Goal: Information Seeking & Learning: Learn about a topic

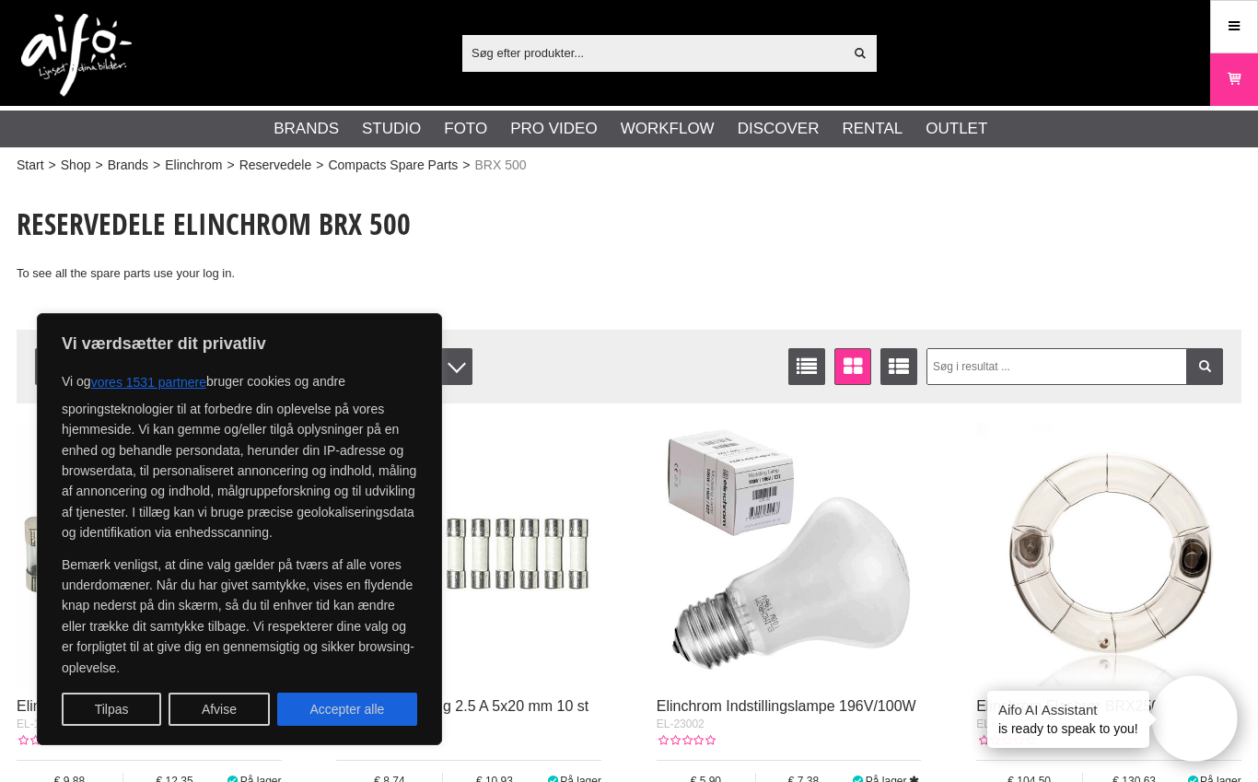
click at [347, 710] on button "Accepter alle" at bounding box center [347, 709] width 140 height 33
checkbox input "true"
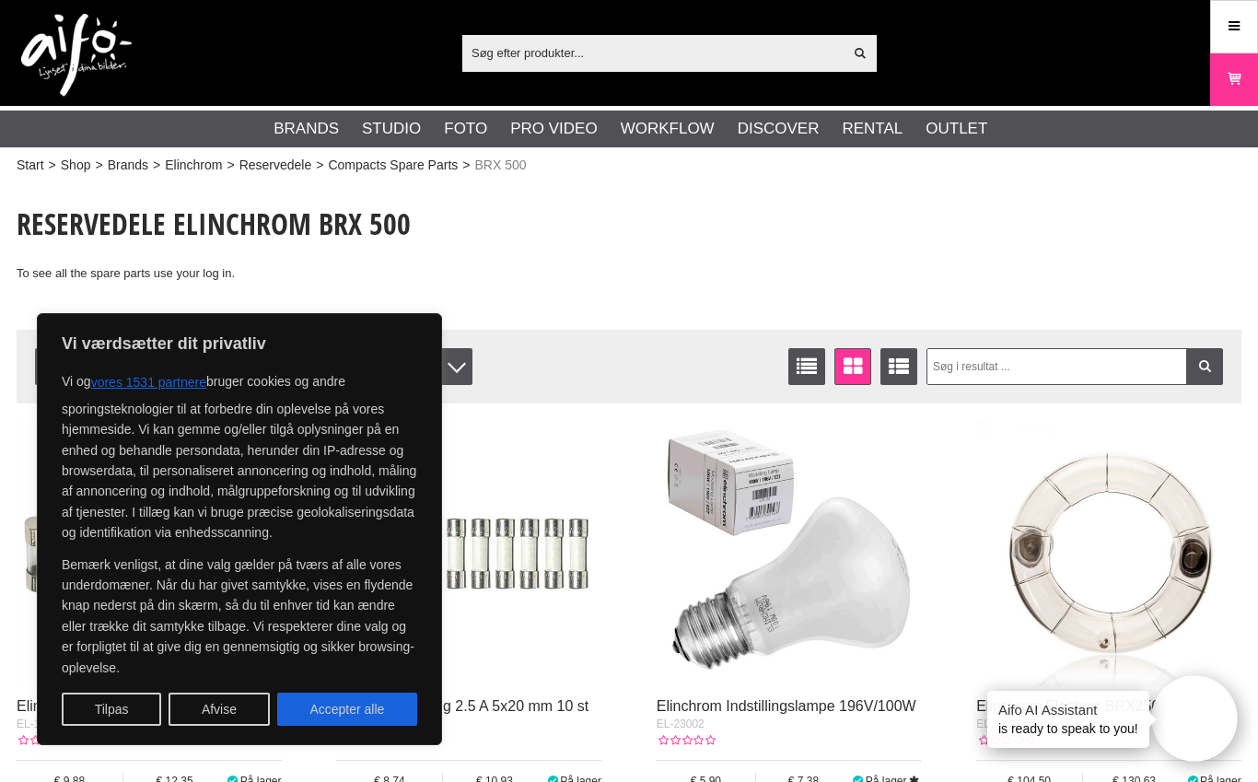
checkbox input "true"
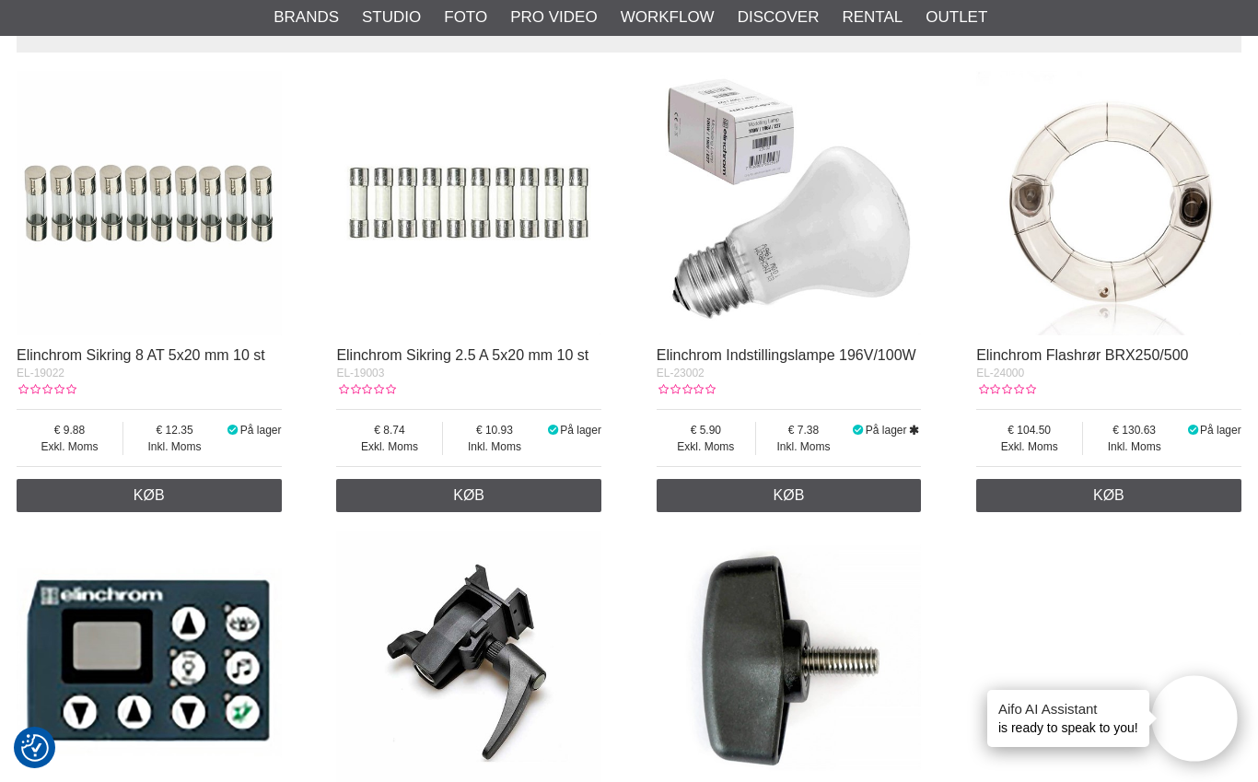
scroll to position [321, 0]
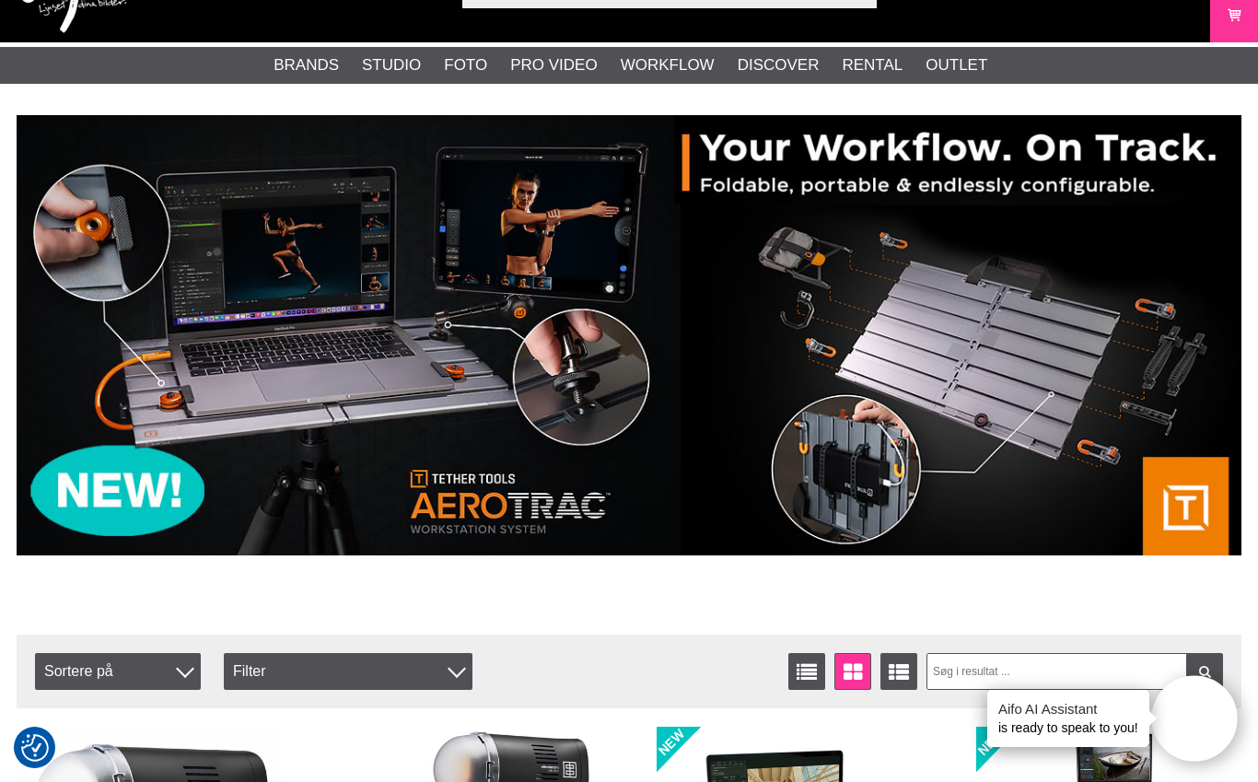
scroll to position [65, 0]
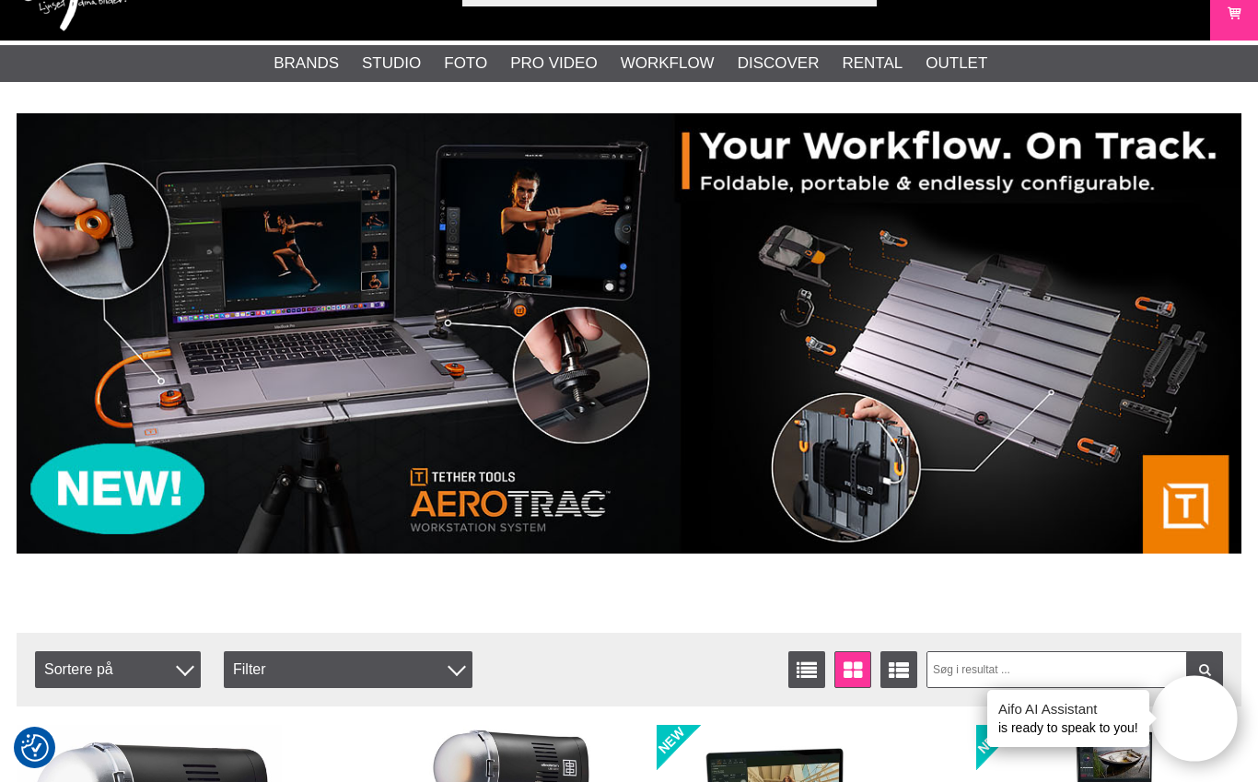
click at [0, 0] on link "Elinchrom" at bounding box center [0, 0] width 0 height 0
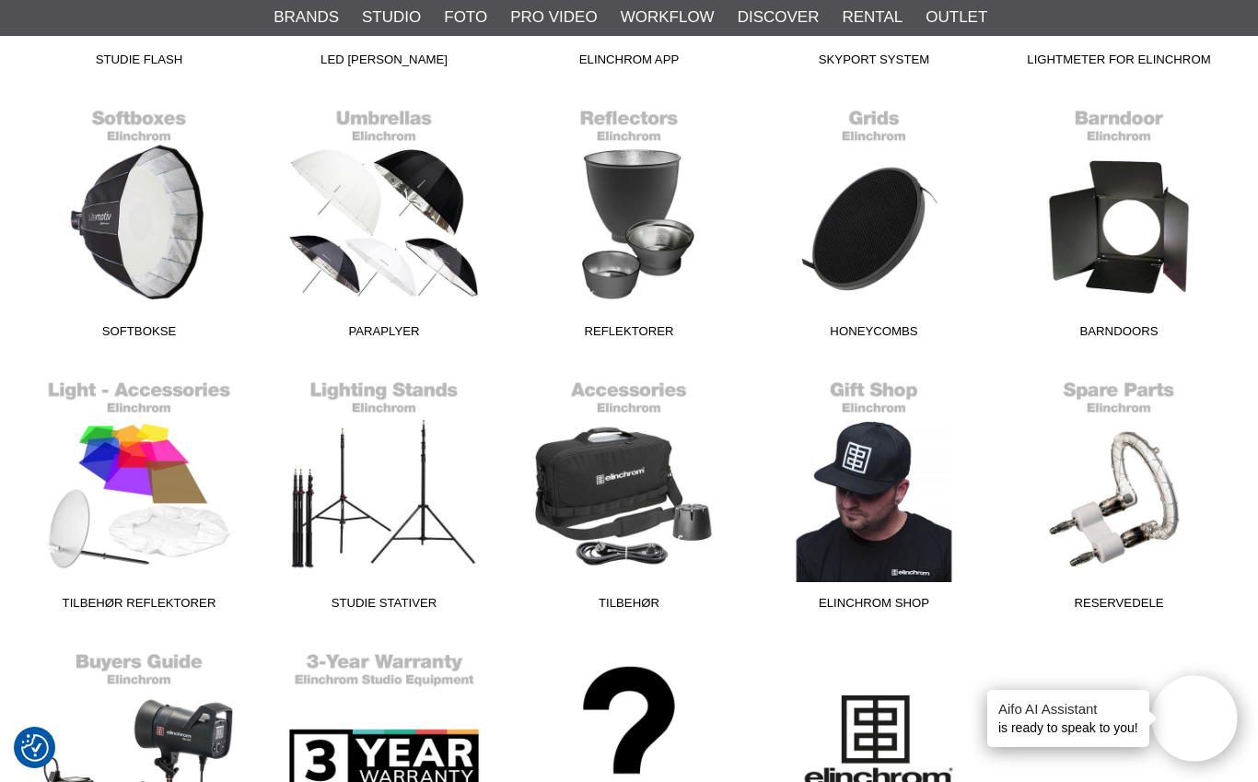
scroll to position [767, 0]
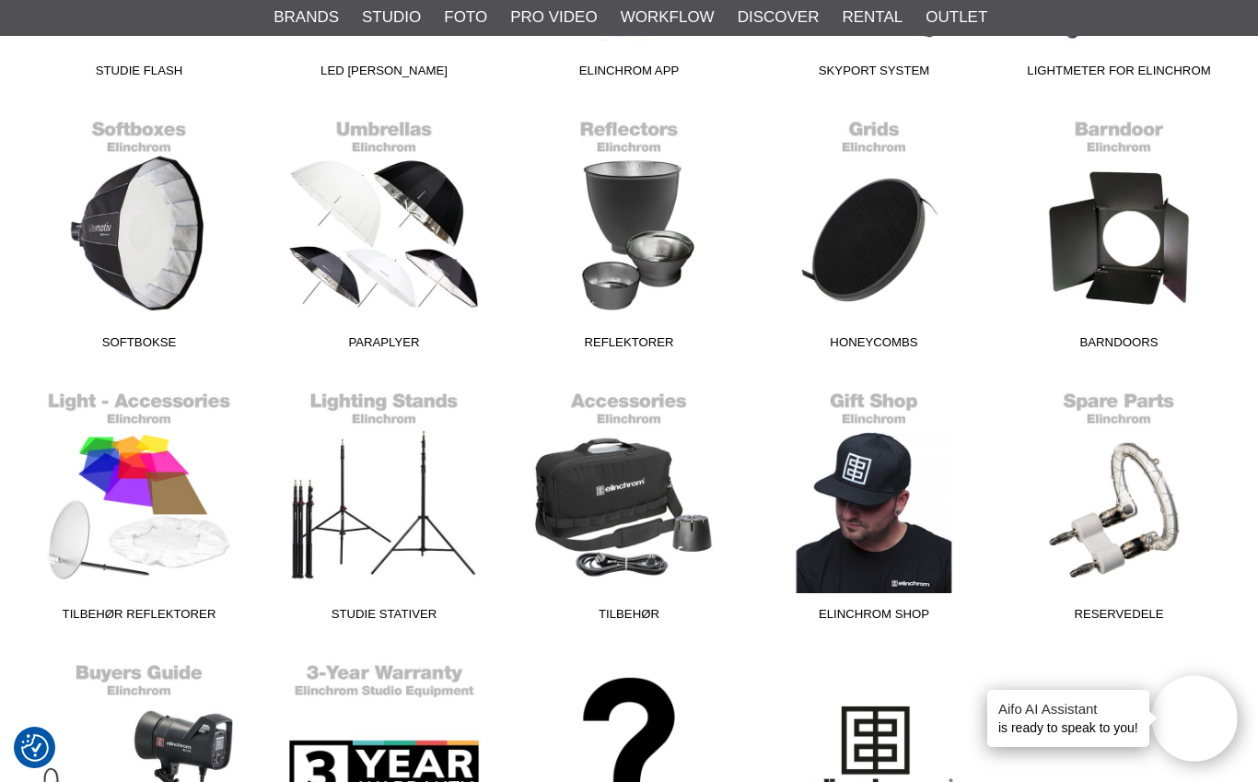
click at [1144, 242] on link "Barndoors" at bounding box center [1119, 234] width 245 height 249
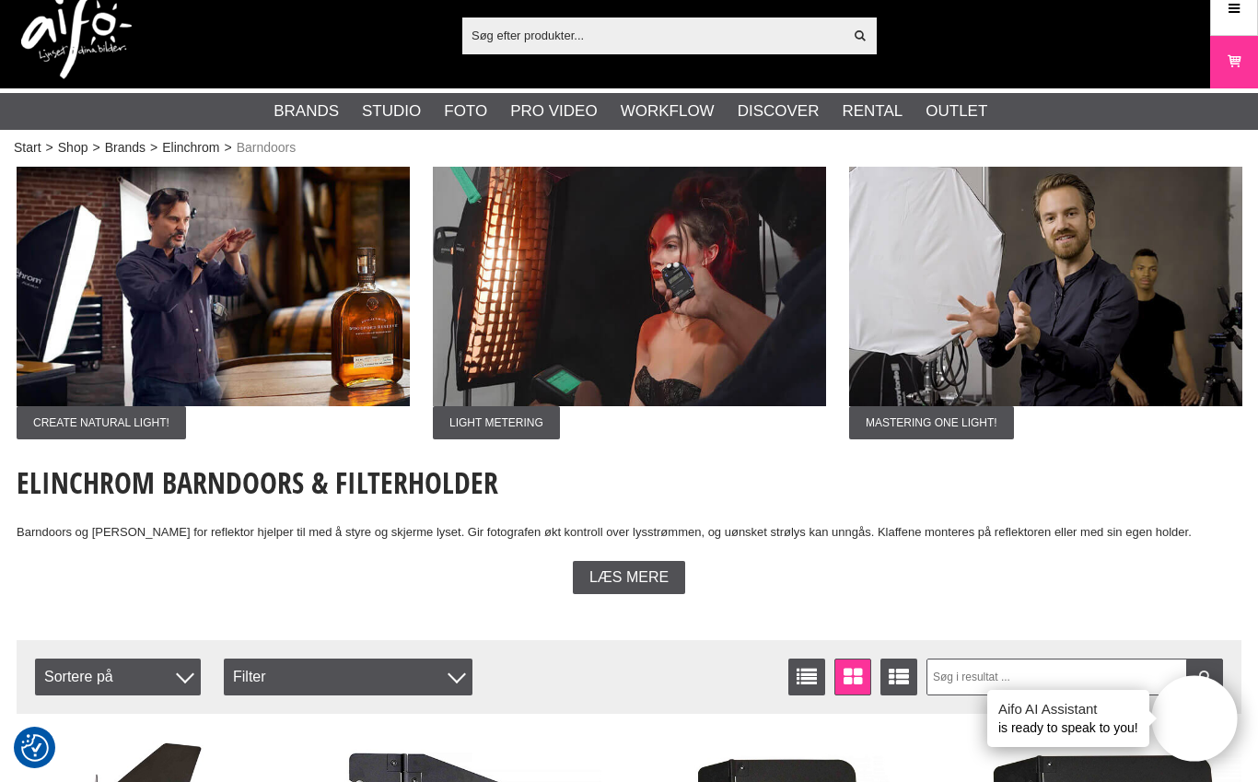
scroll to position [7, 0]
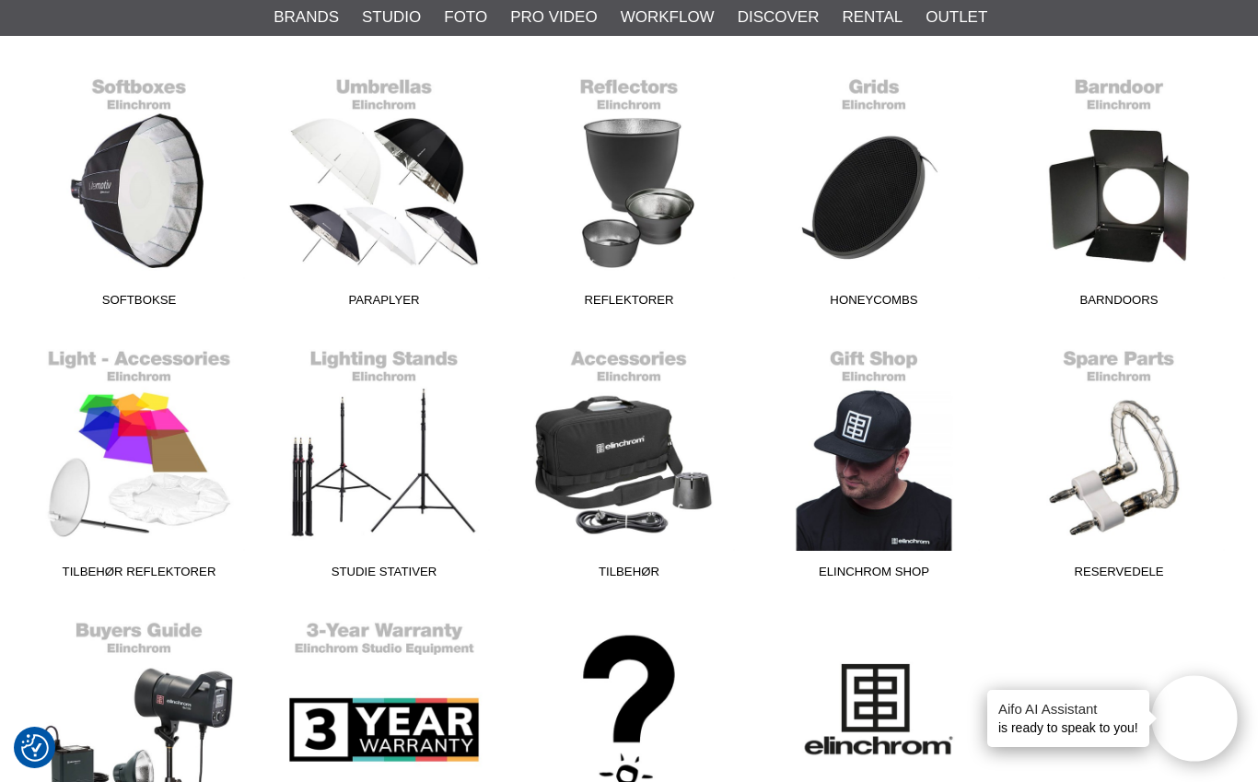
scroll to position [806, 0]
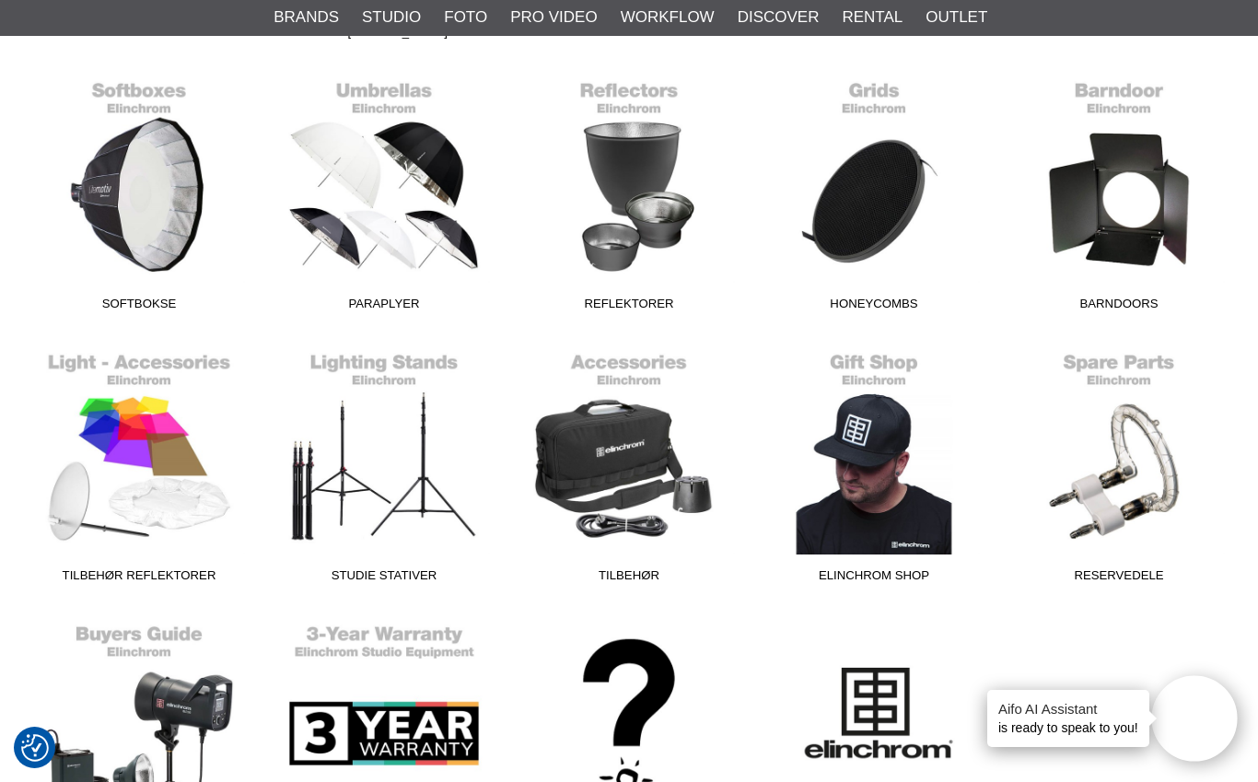
click at [1155, 454] on link "Reservedele" at bounding box center [1119, 467] width 245 height 249
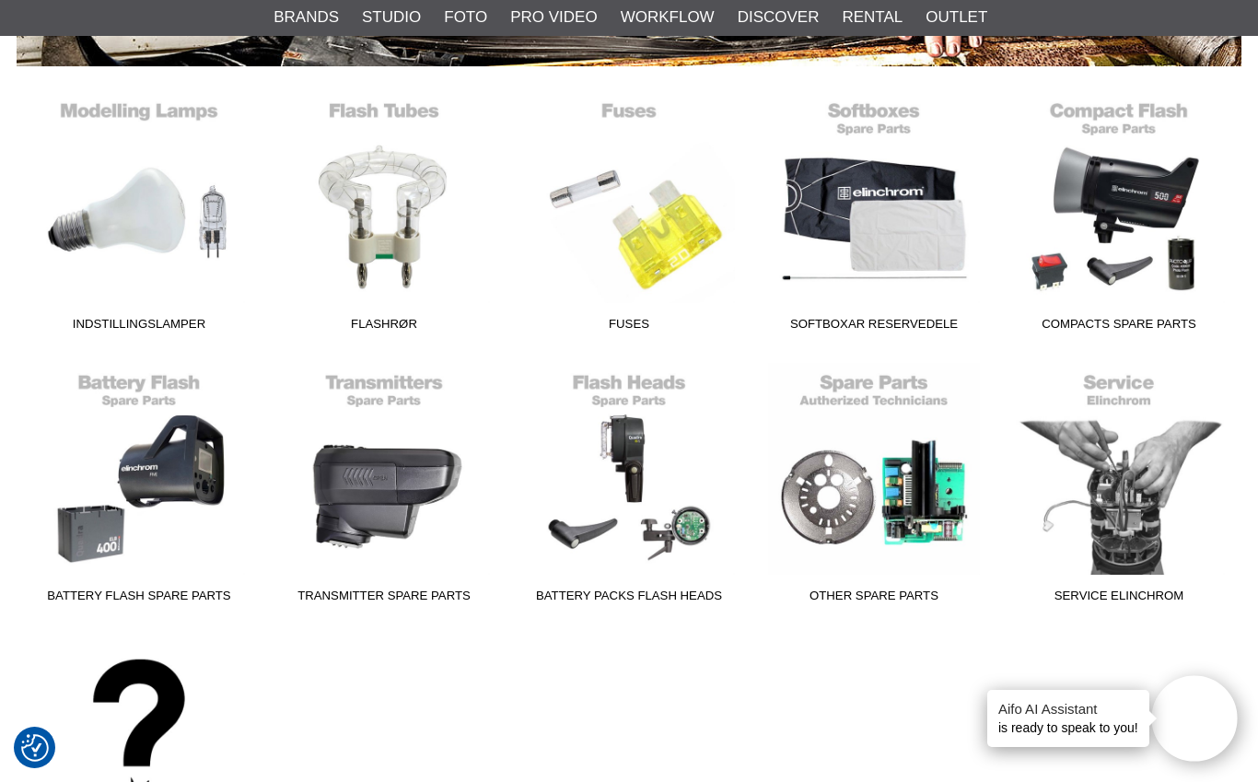
scroll to position [438, 0]
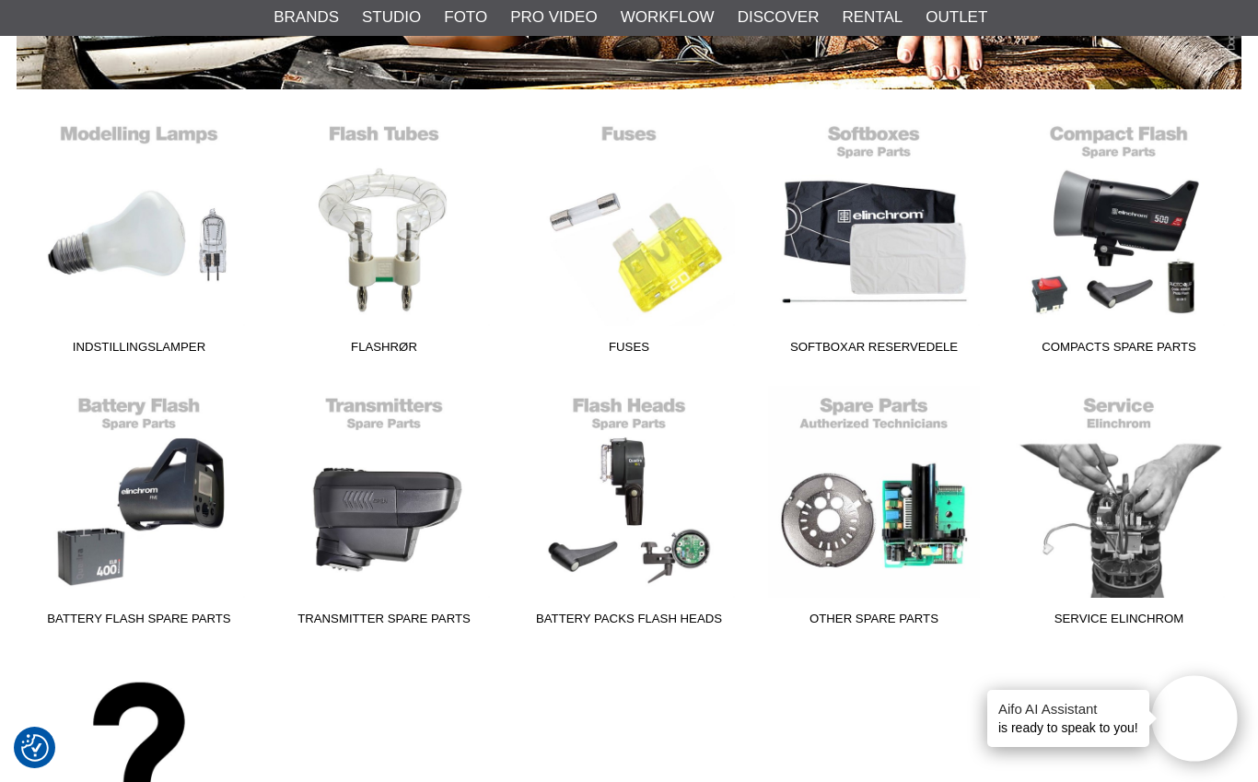
click at [384, 498] on link "Transmitter Spare Parts" at bounding box center [384, 510] width 245 height 249
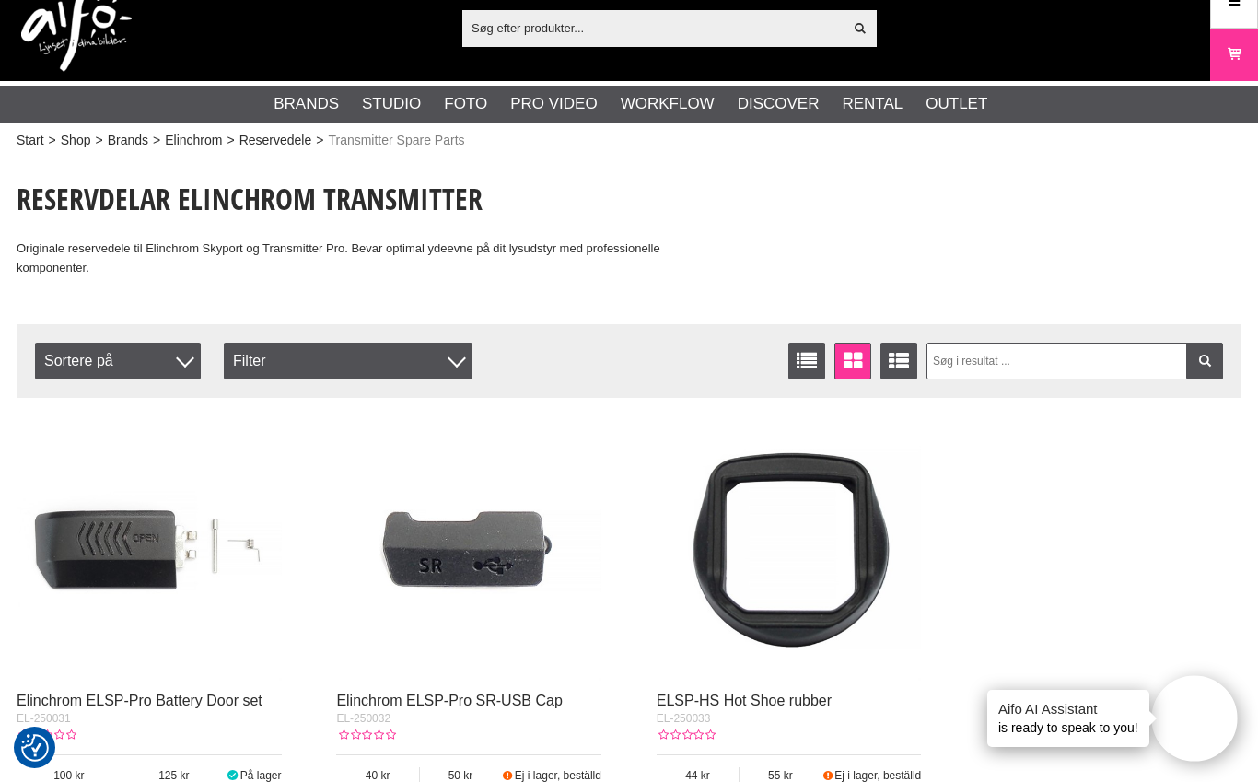
scroll to position [17, 0]
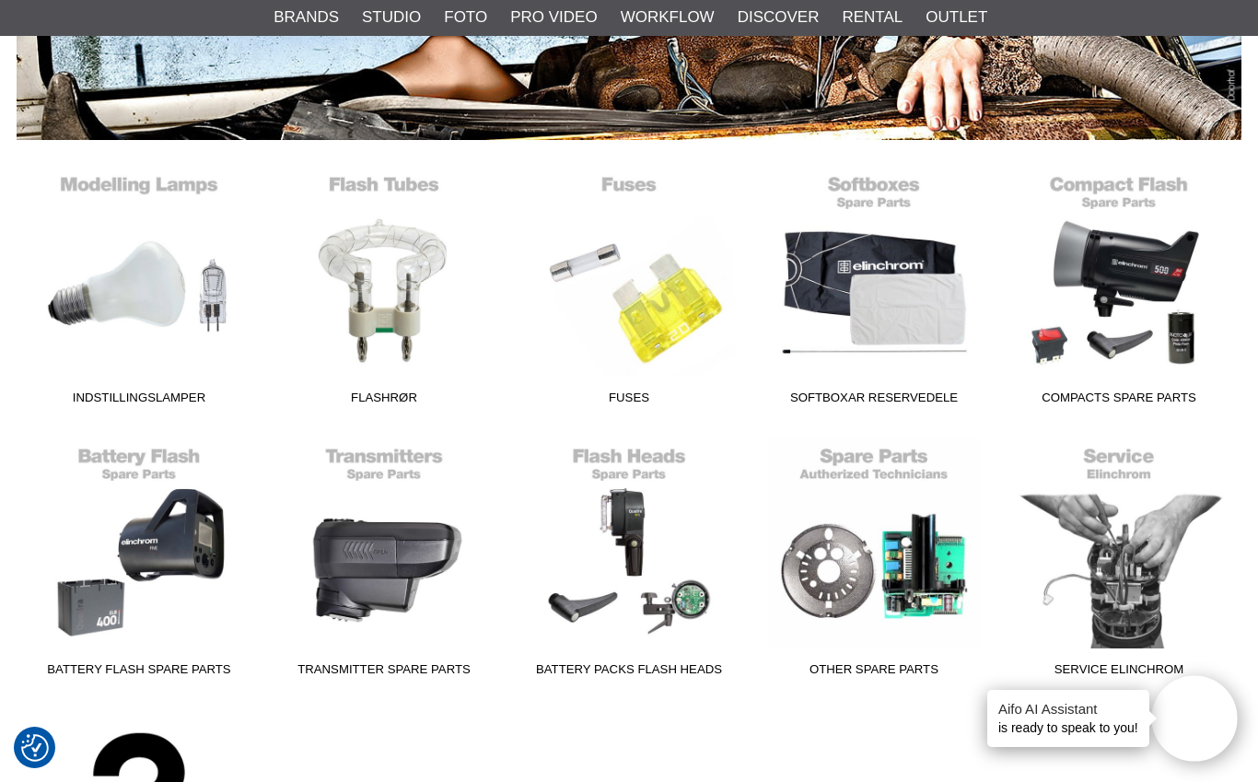
scroll to position [393, 0]
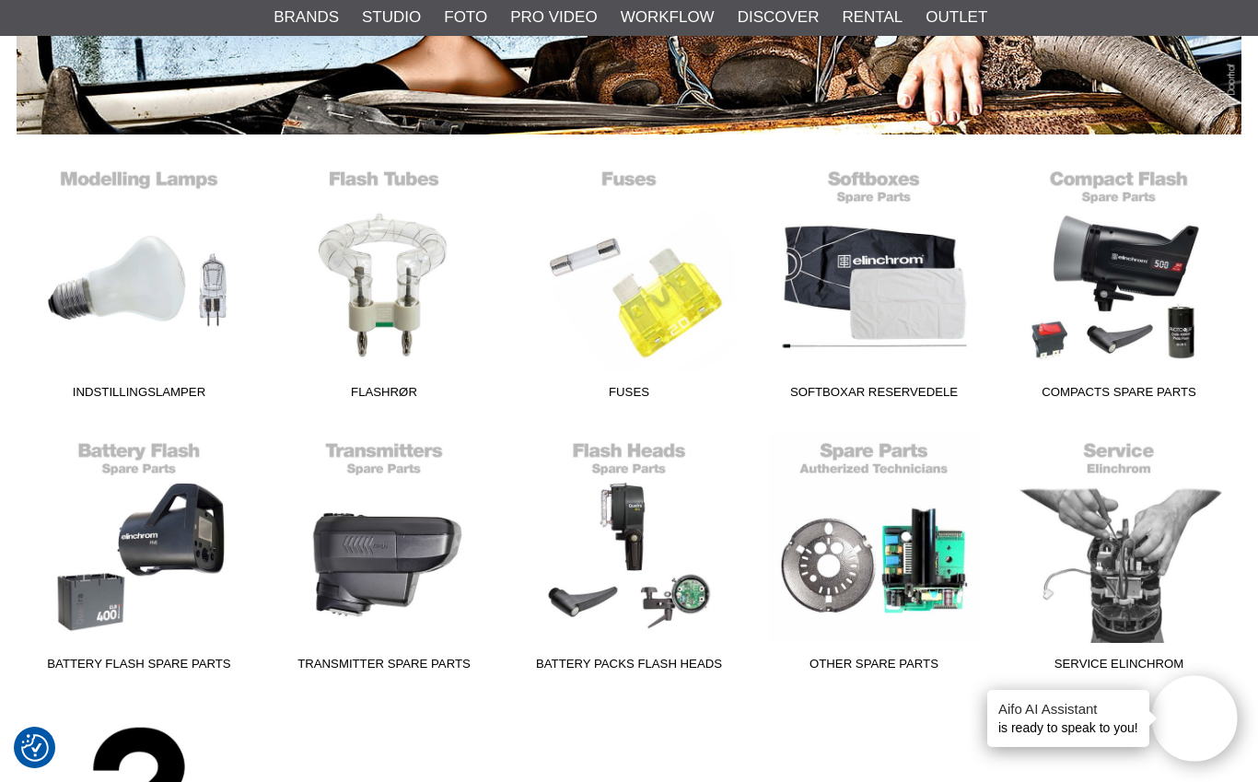
click at [911, 557] on link "Other Spare parts" at bounding box center [874, 555] width 245 height 249
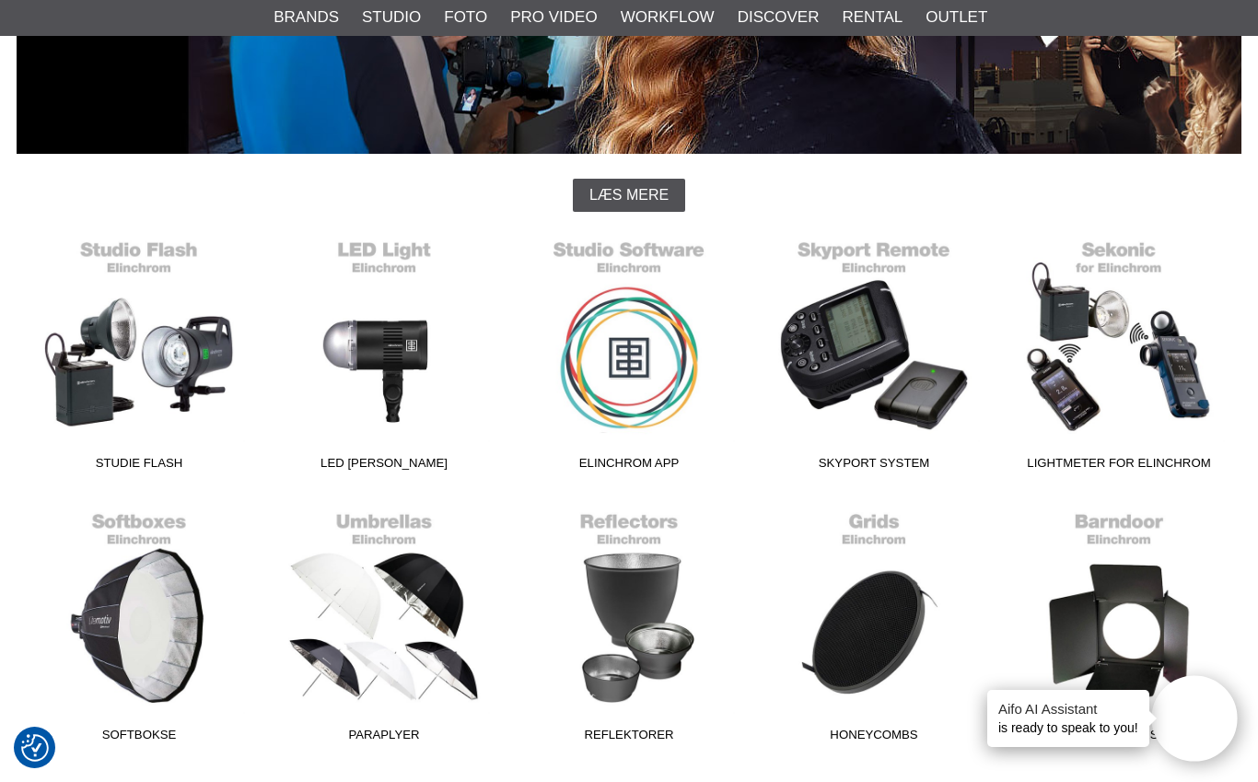
scroll to position [374, 0]
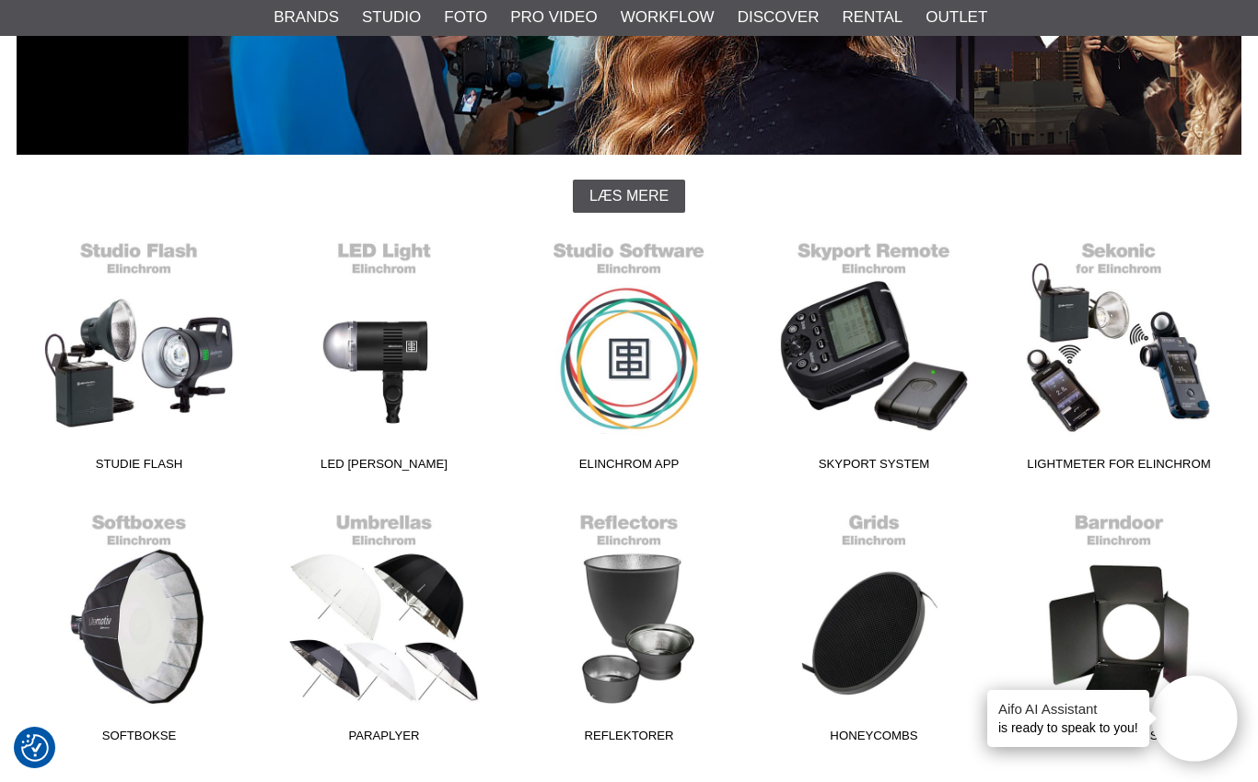
click at [118, 336] on link "Studie Flash" at bounding box center [139, 355] width 245 height 249
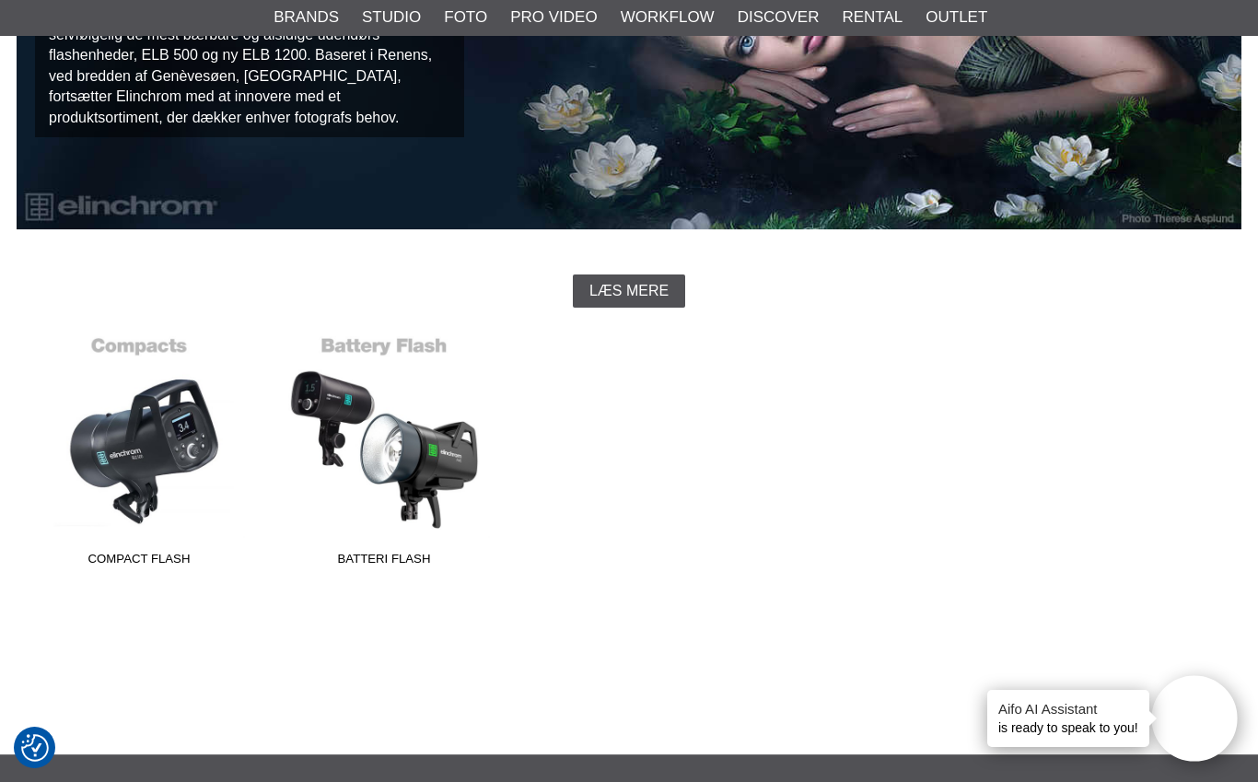
scroll to position [315, 0]
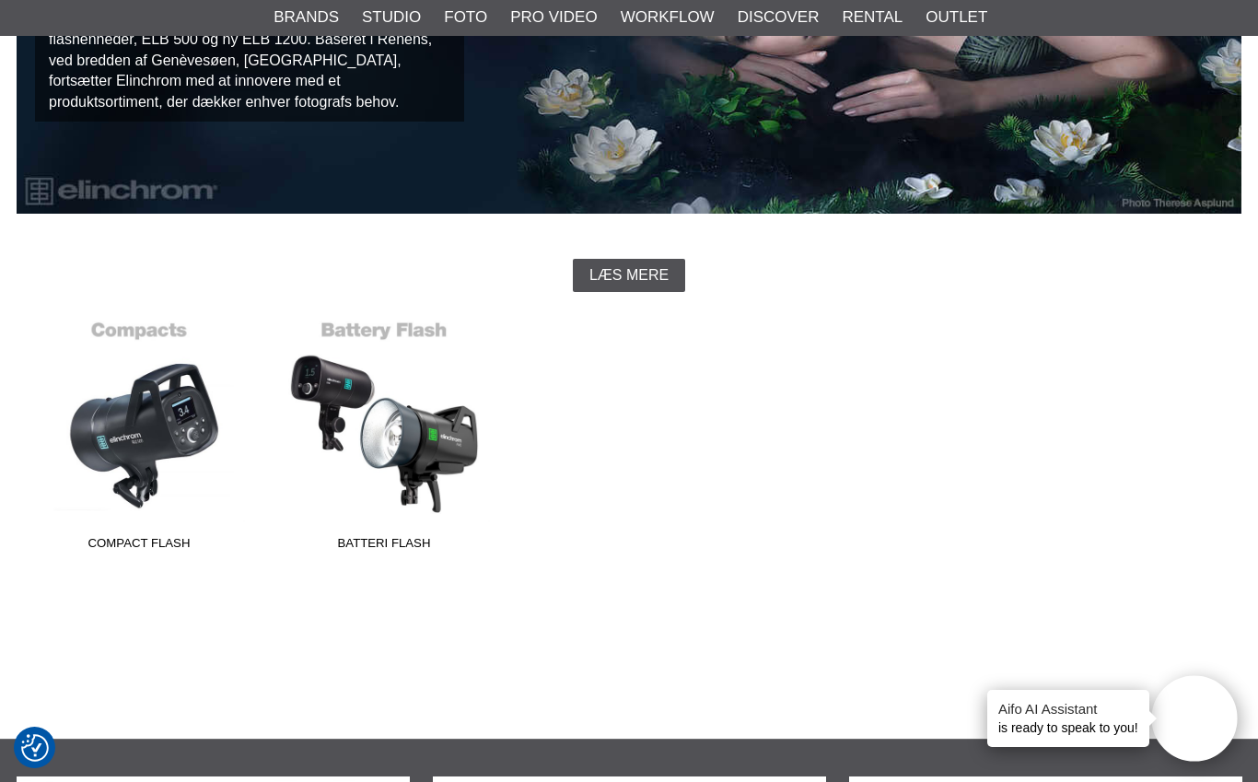
click at [133, 416] on link "Compact Flash" at bounding box center [139, 434] width 245 height 249
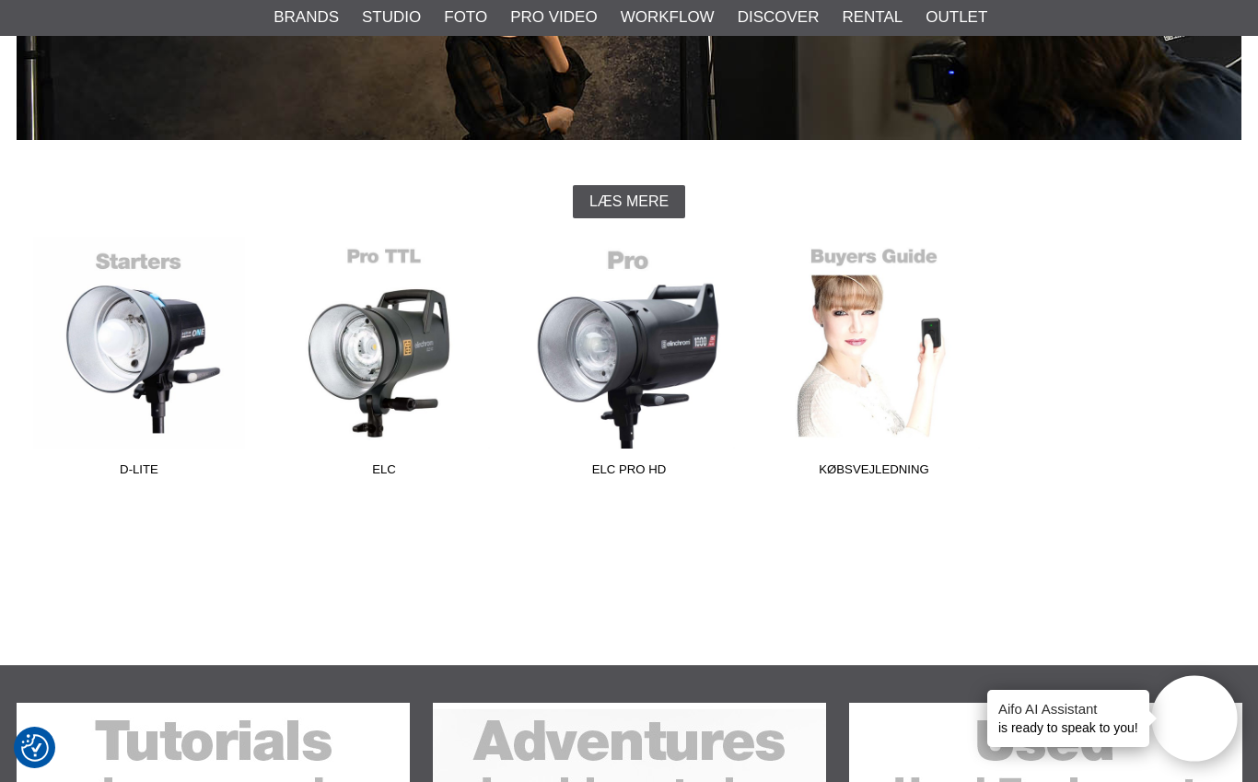
scroll to position [394, 0]
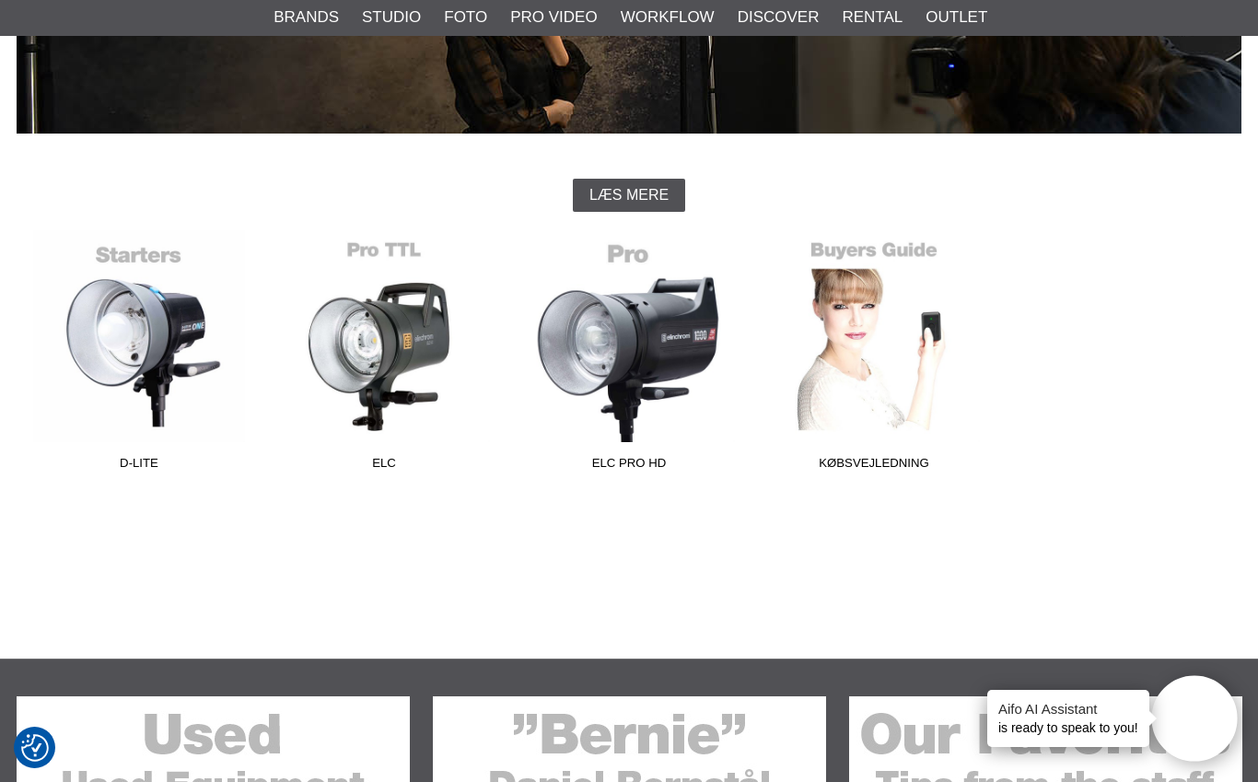
click at [655, 314] on link "ELC Pro HD" at bounding box center [629, 354] width 245 height 249
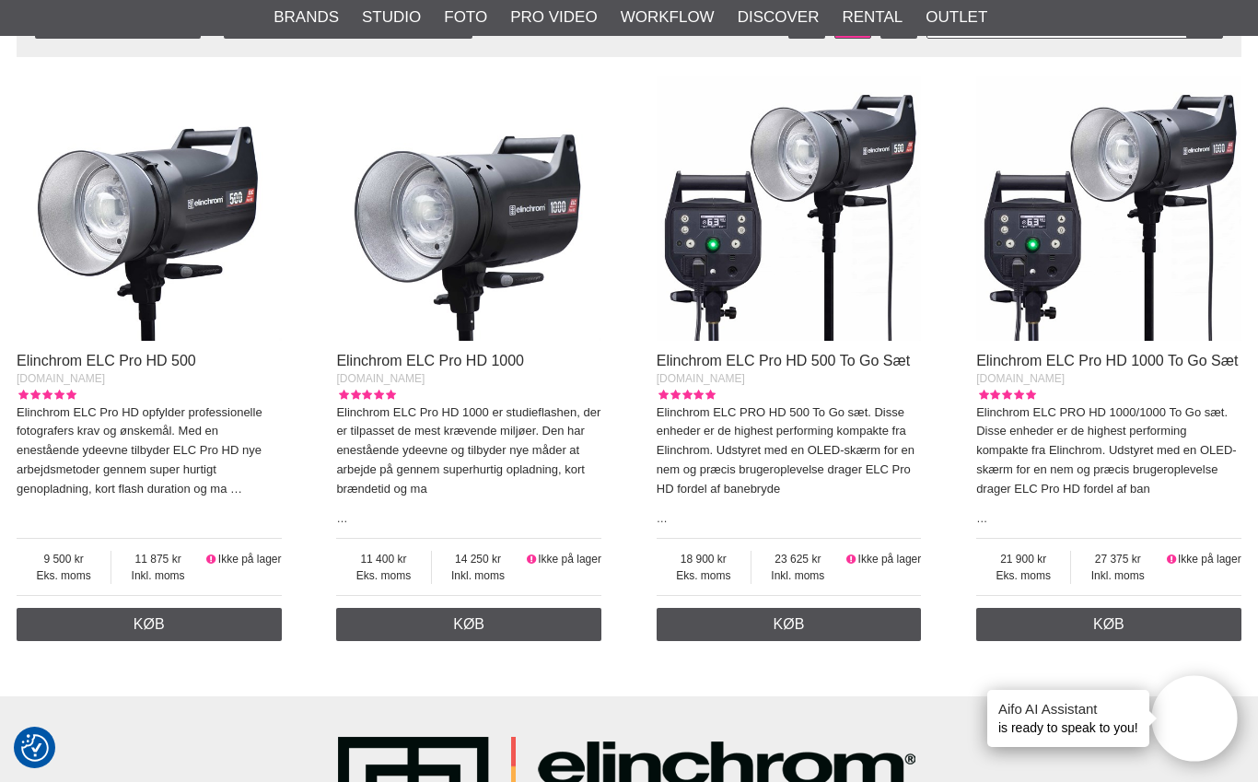
scroll to position [798, 0]
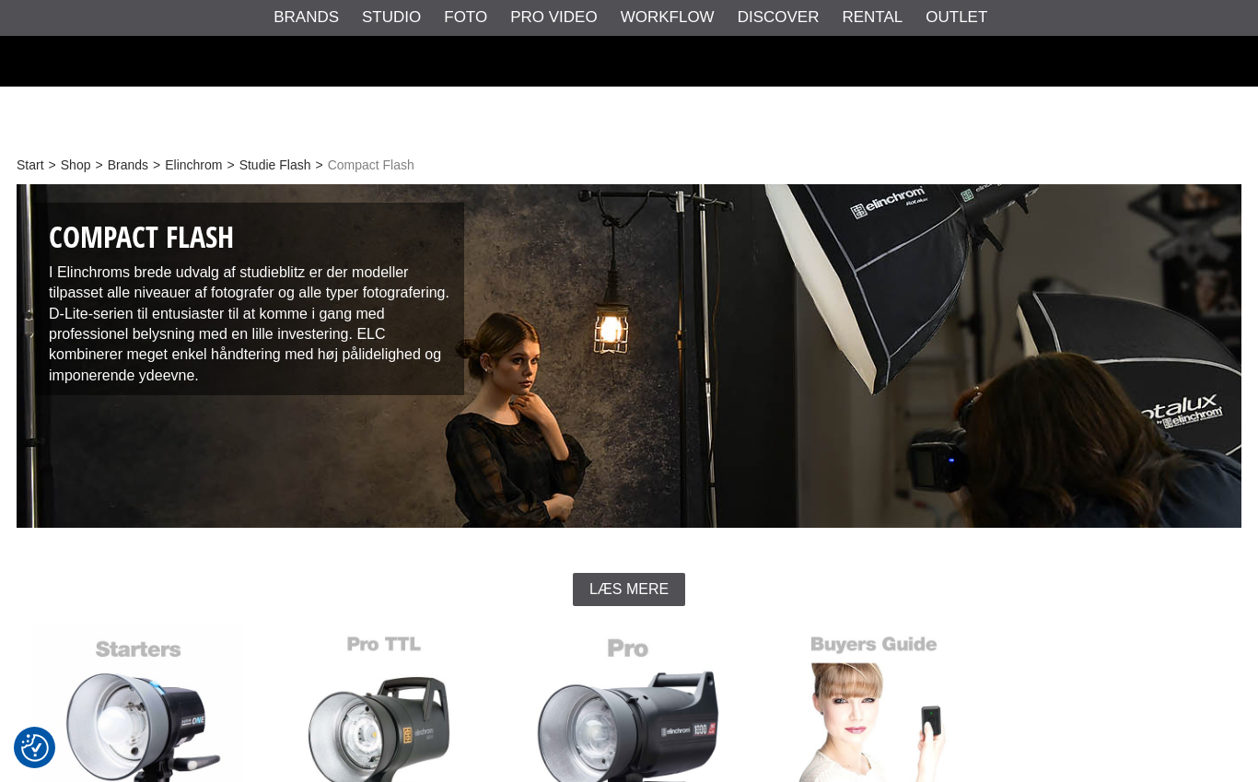
scroll to position [498, 0]
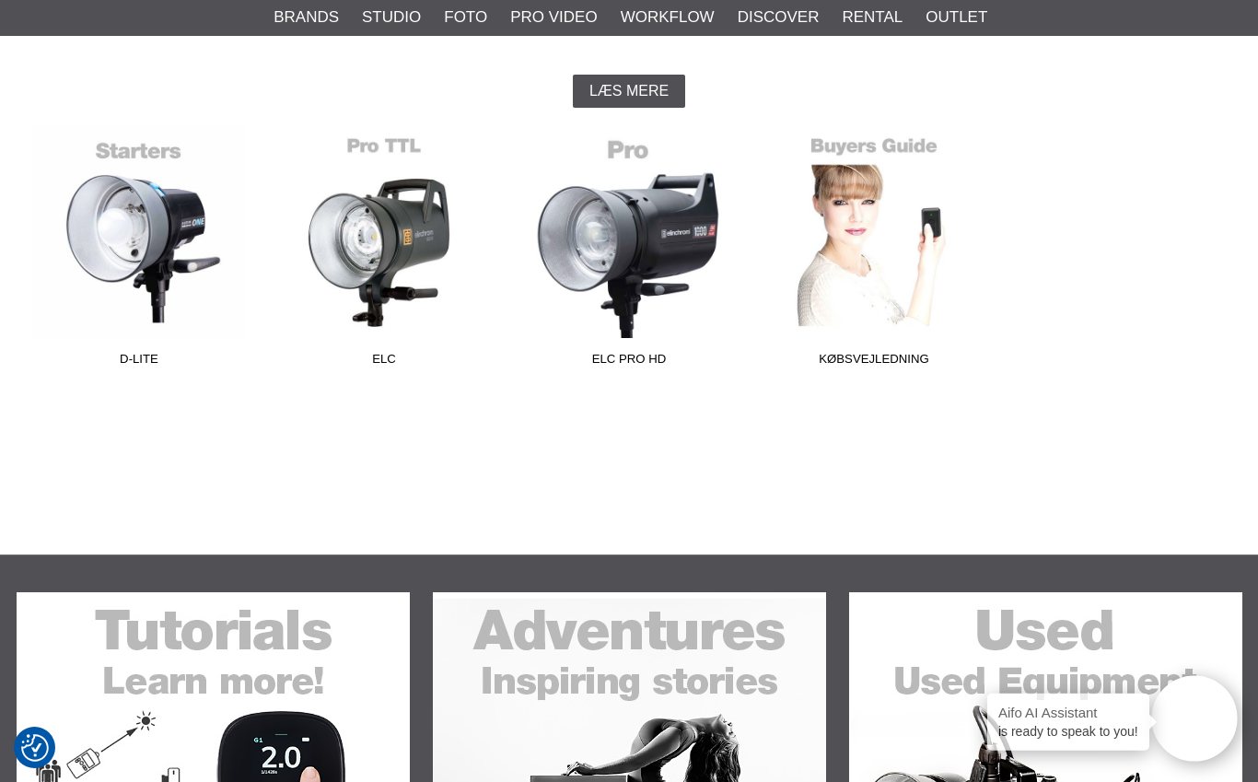
click at [136, 251] on link "D-Lite" at bounding box center [139, 250] width 245 height 249
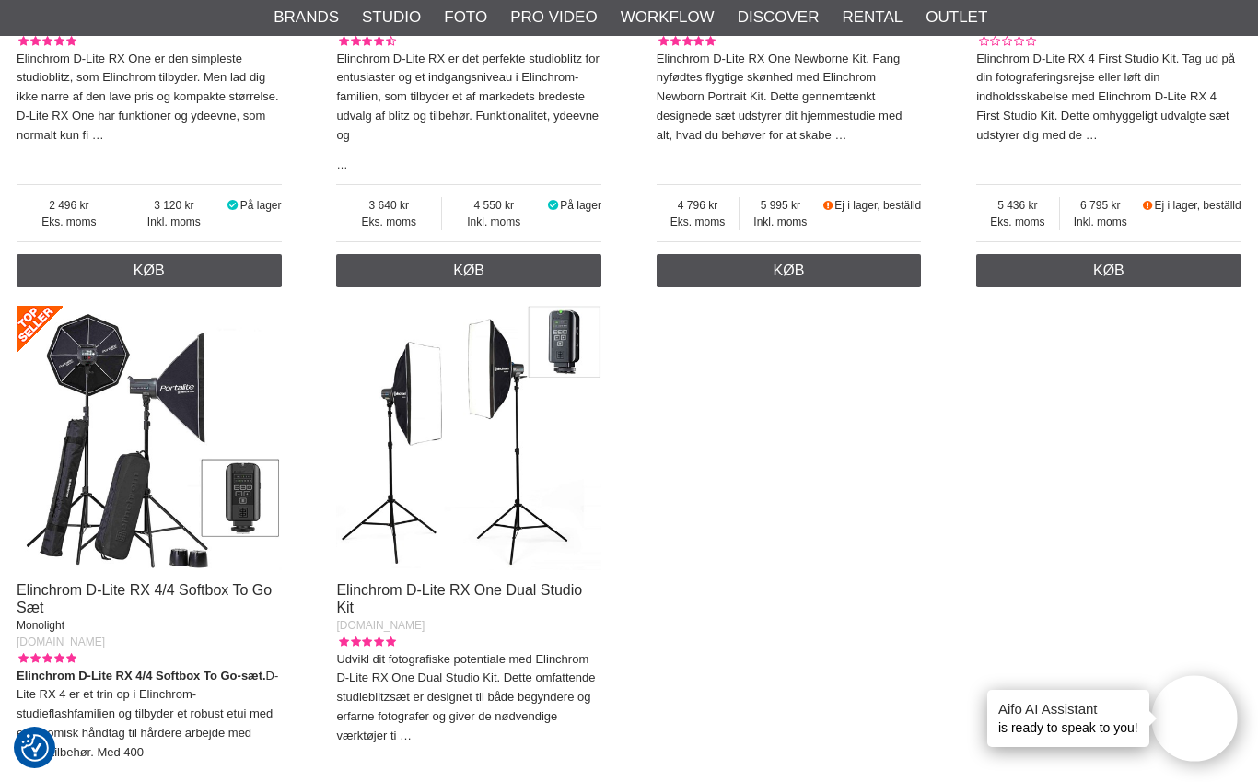
scroll to position [1030, 0]
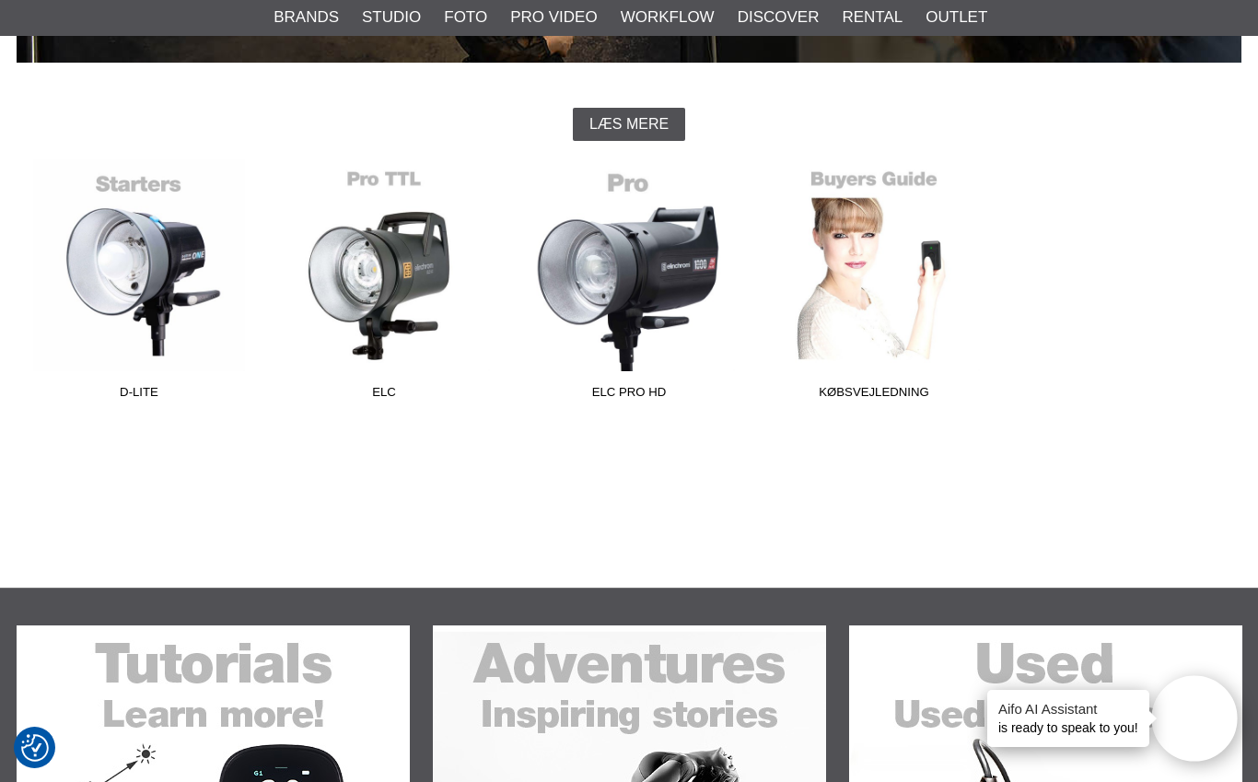
scroll to position [461, 0]
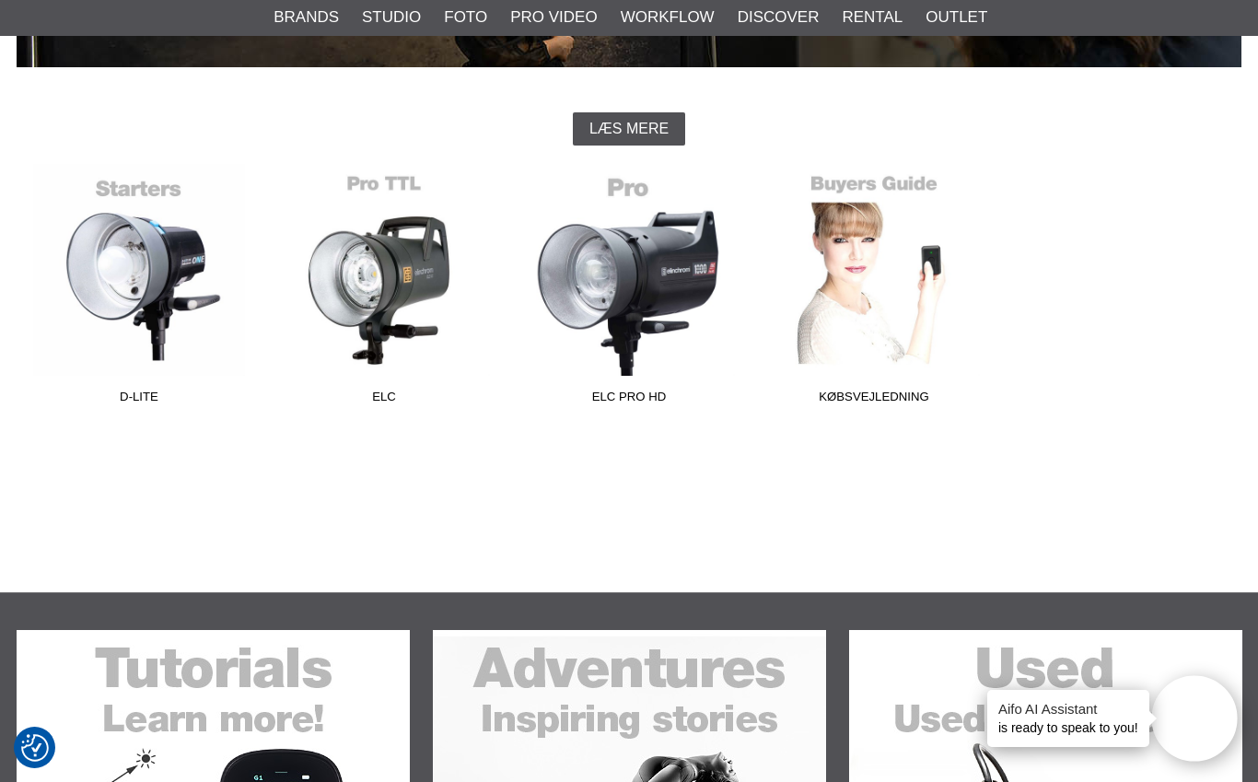
click at [374, 283] on link "ELC" at bounding box center [384, 288] width 245 height 249
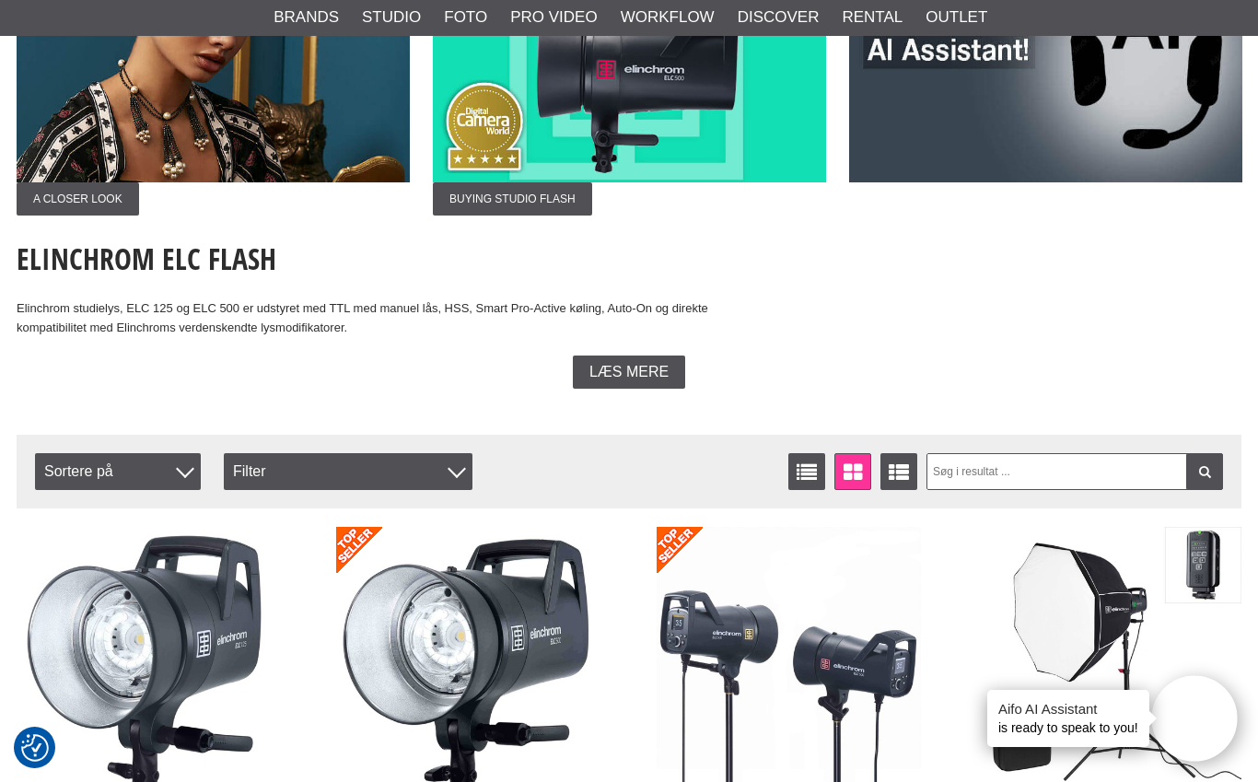
scroll to position [232, 0]
